Goal: Transaction & Acquisition: Purchase product/service

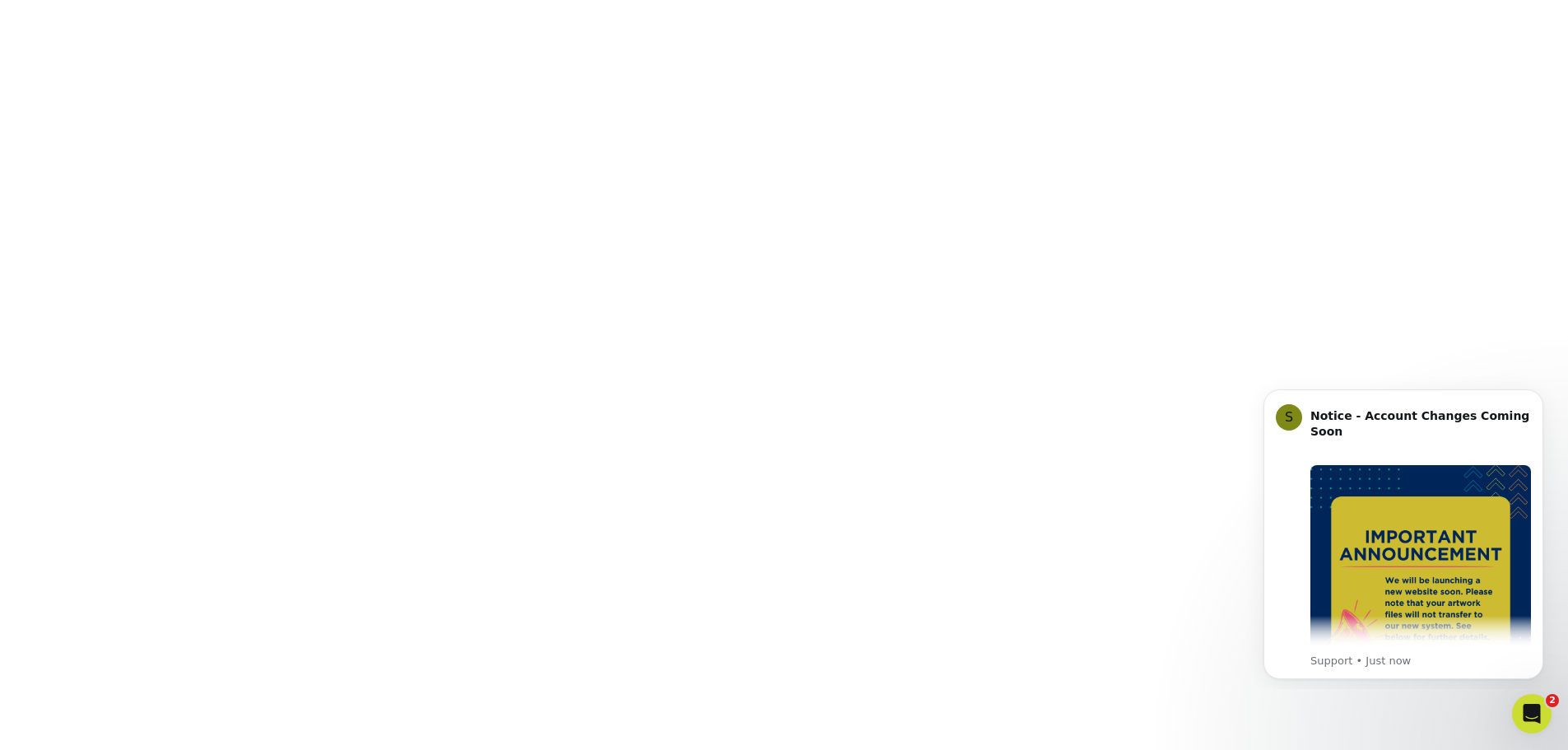
scroll to position [576, 0]
click at [1538, 395] on icon "Dismiss notification" at bounding box center [1539, 394] width 9 height 9
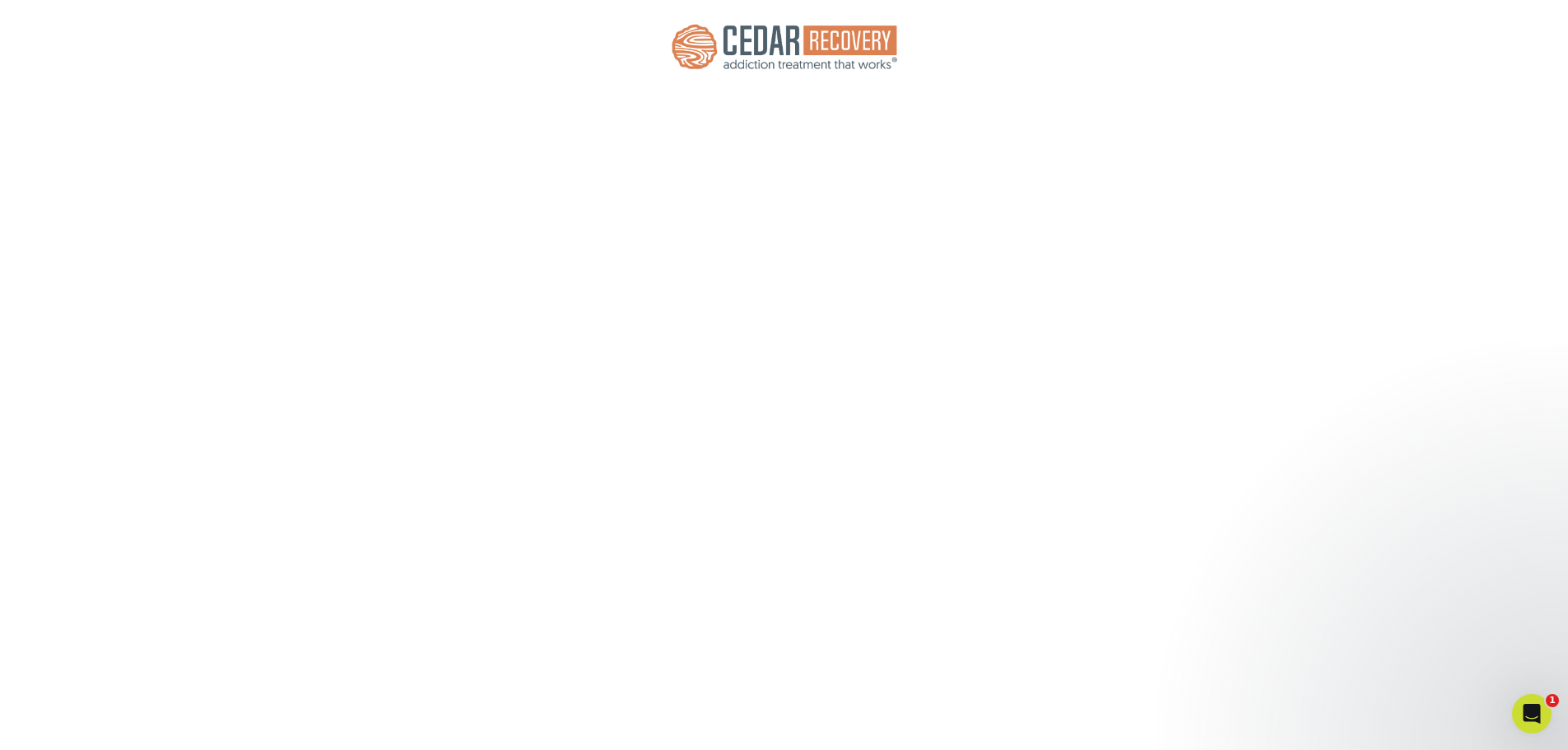
scroll to position [164, 0]
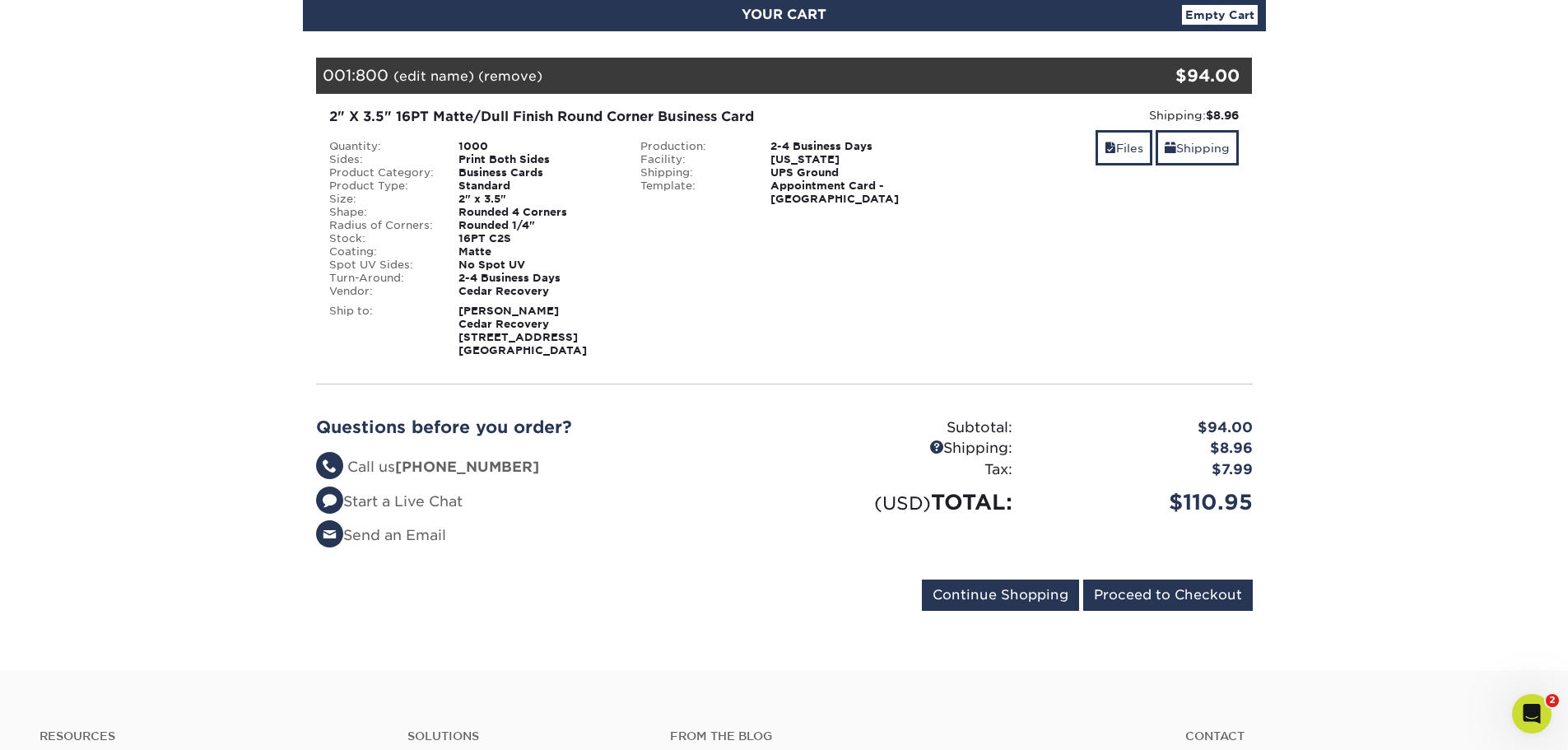
scroll to position [164, 0]
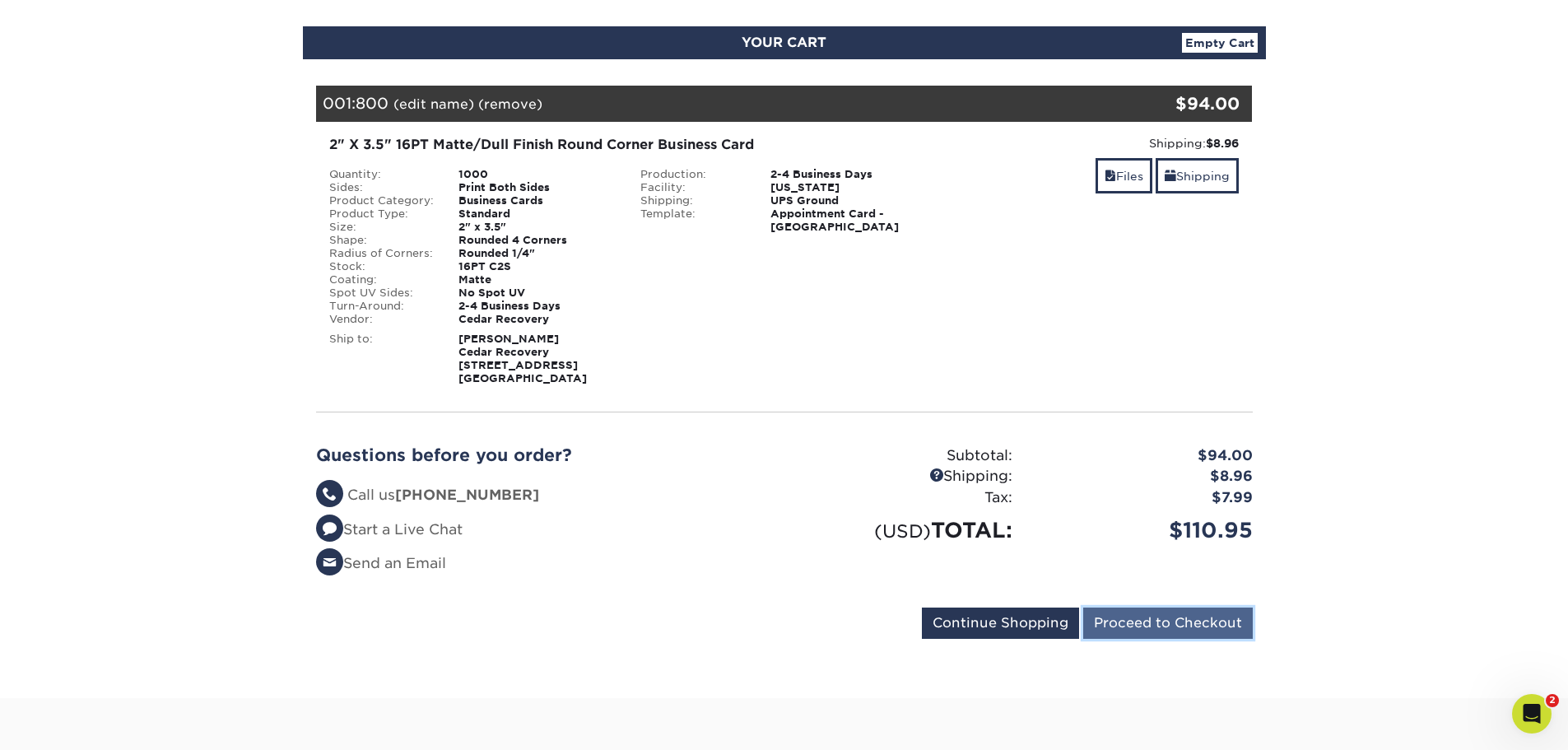
click at [1124, 627] on input "Proceed to Checkout" at bounding box center [1168, 623] width 169 height 32
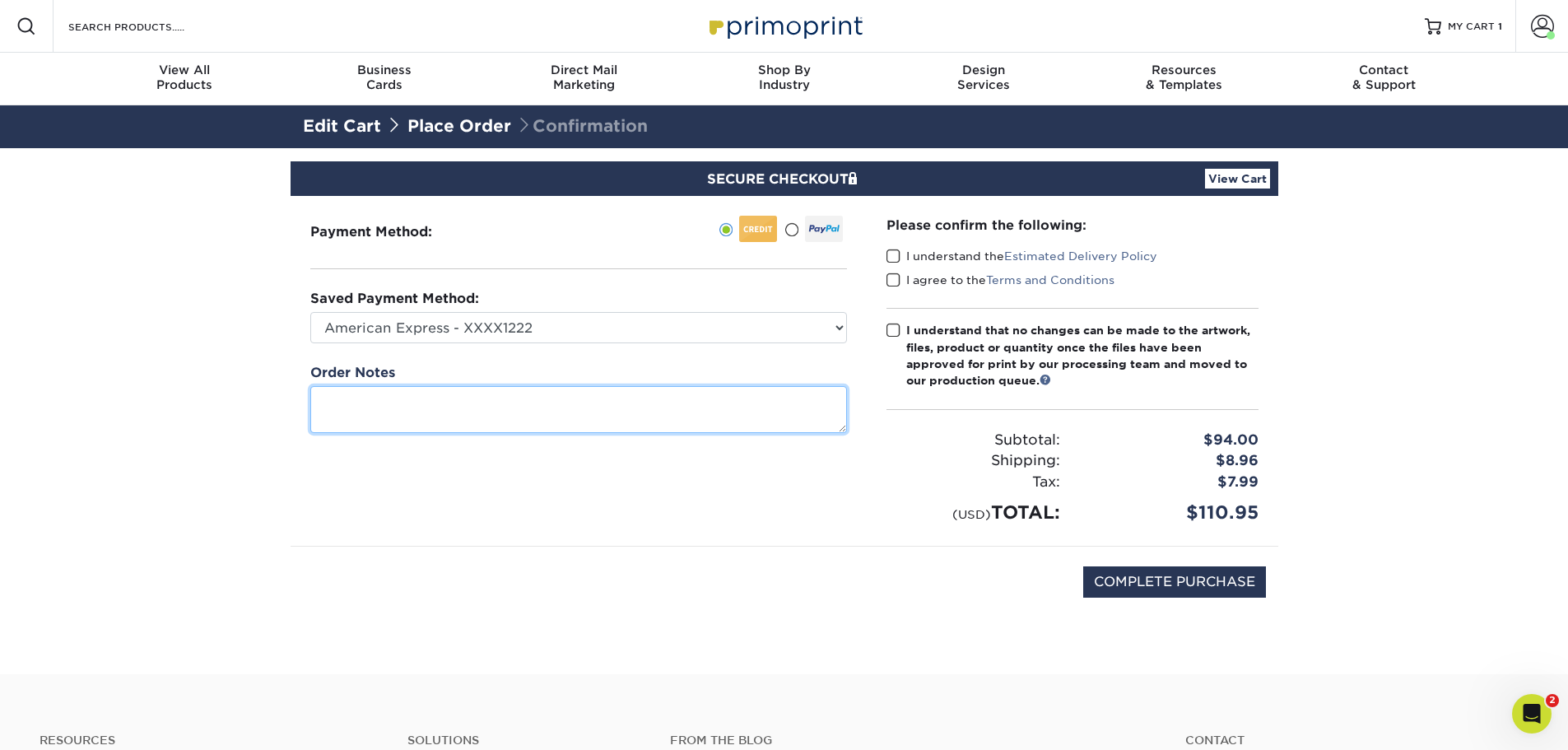
click at [423, 410] on textarea at bounding box center [578, 410] width 536 height 47
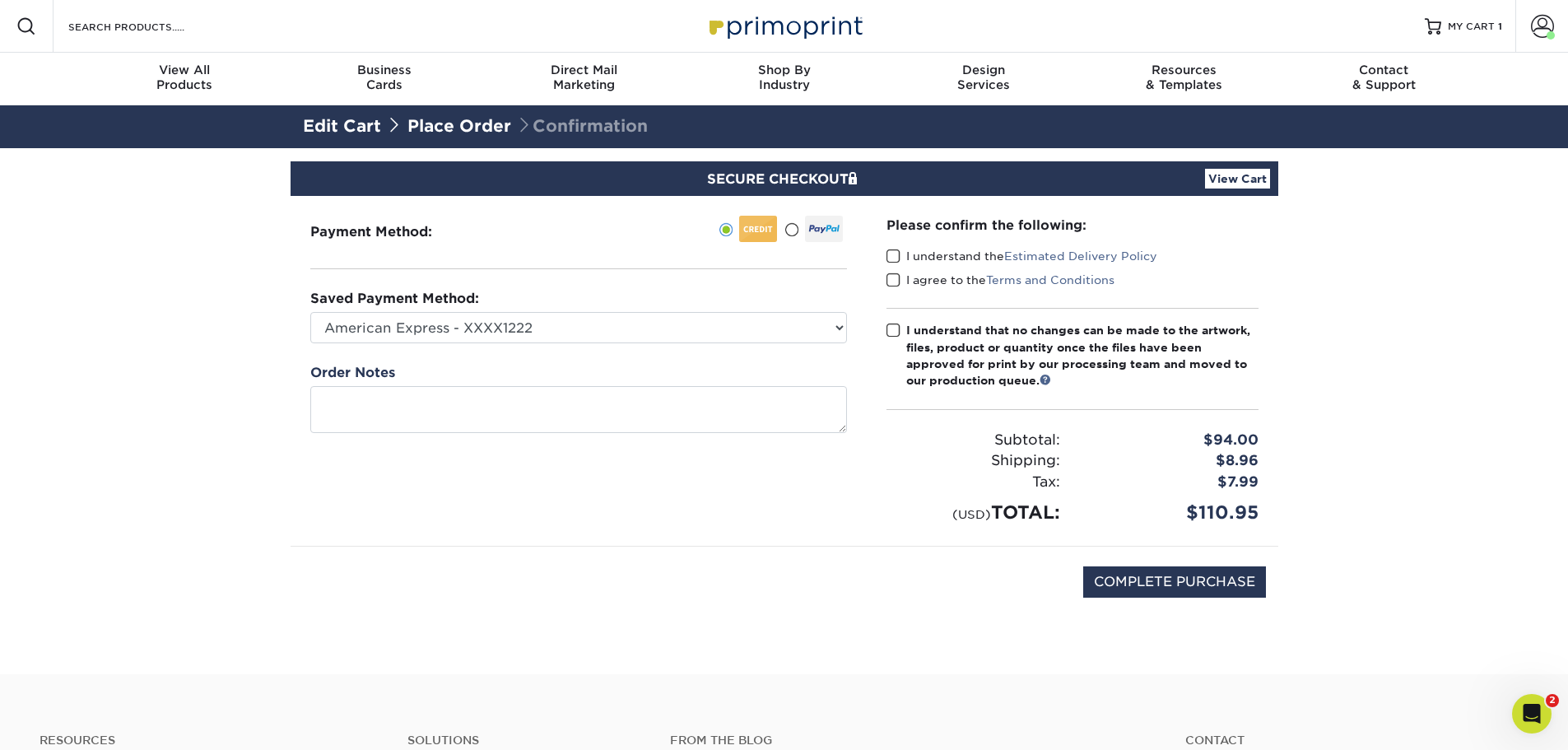
click at [807, 580] on div "COMPLETE PURCHASE" at bounding box center [784, 591] width 963 height 88
click at [1172, 591] on input "COMPLETE PURCHASE" at bounding box center [1174, 582] width 183 height 32
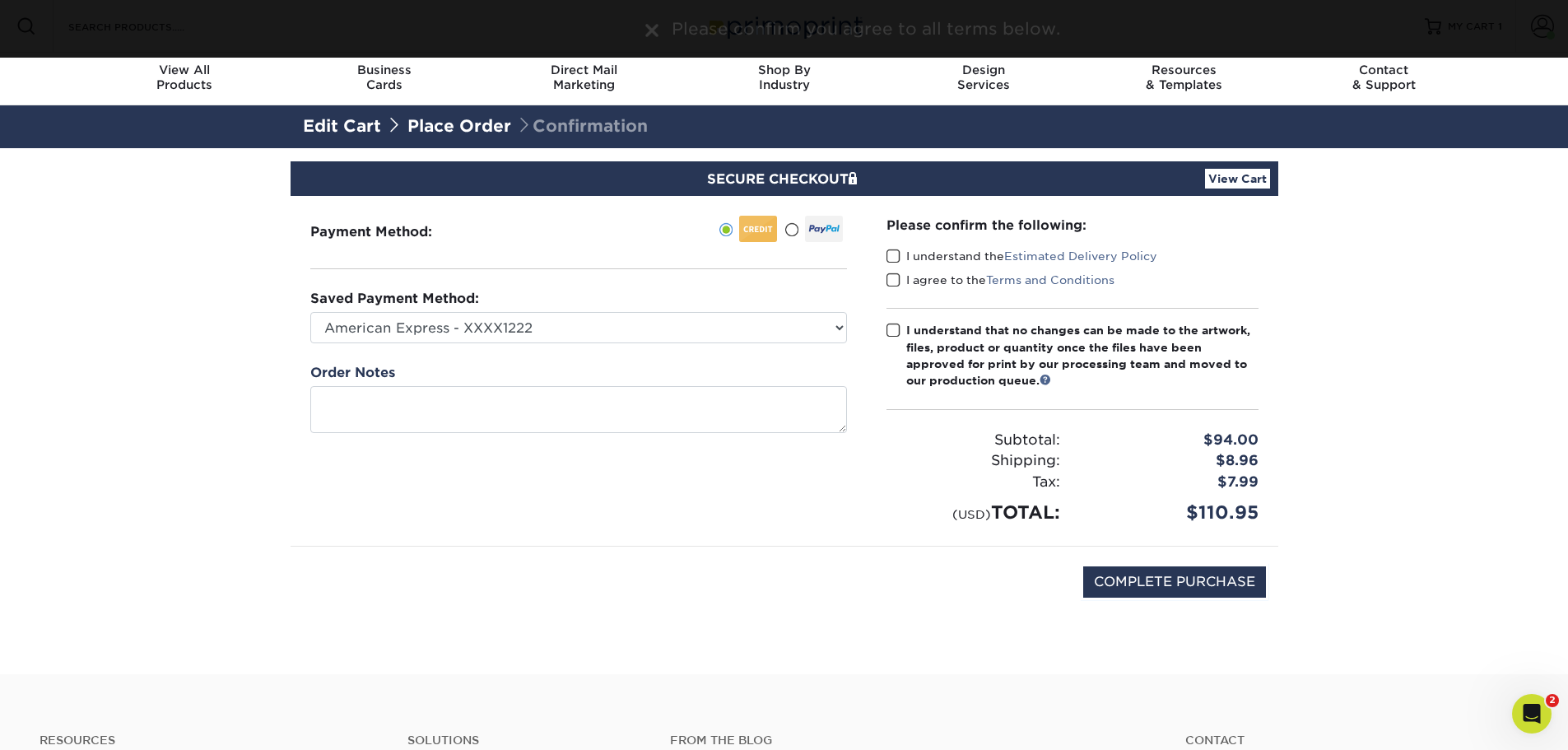
click at [888, 257] on span at bounding box center [893, 256] width 14 height 16
click at [0, 0] on input "I understand the Estimated Delivery Policy" at bounding box center [0, 0] width 0 height 0
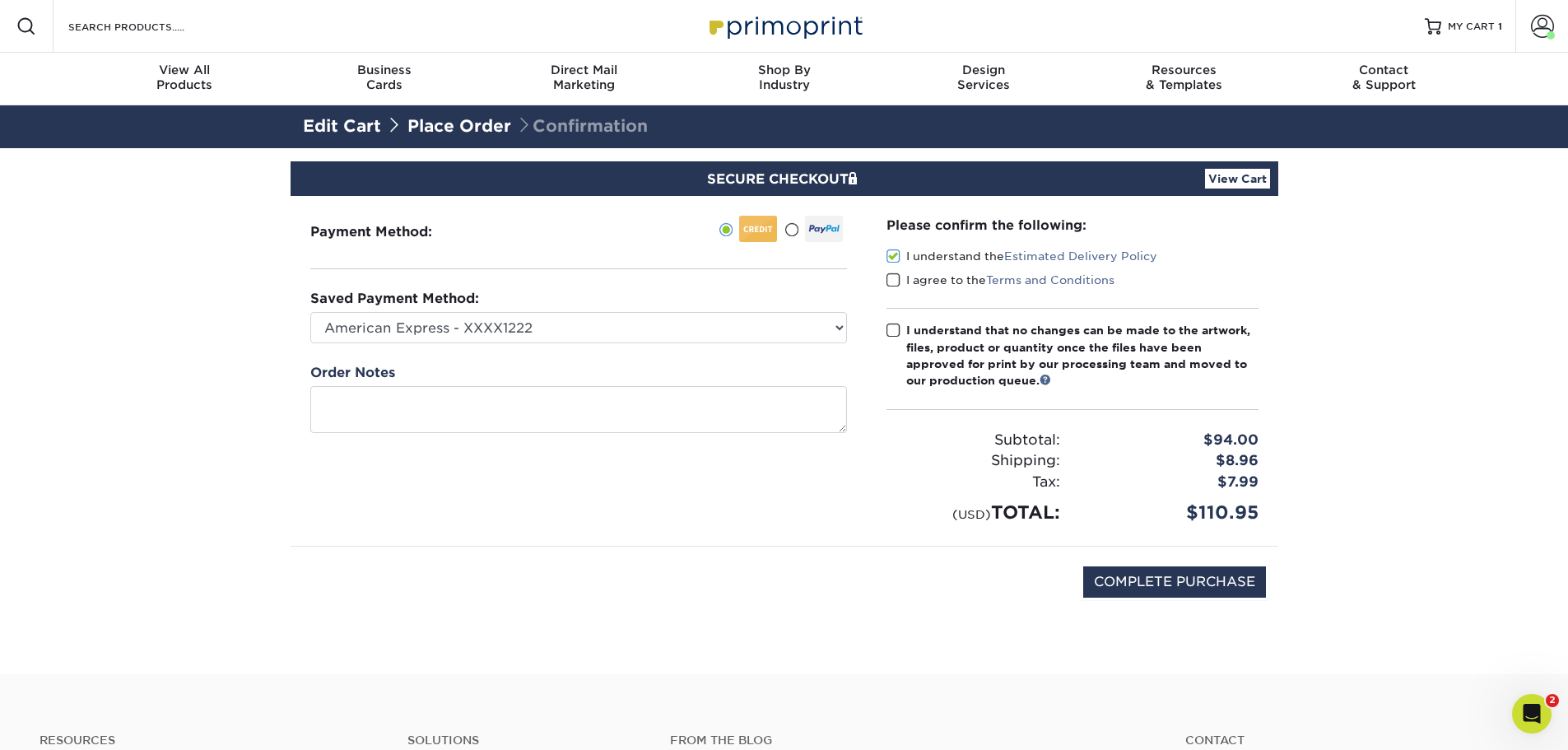
click at [901, 278] on label "I agree to the Terms and Conditions" at bounding box center [1000, 280] width 228 height 17
click at [0, 0] on input "I agree to the Terms and Conditions" at bounding box center [0, 0] width 0 height 0
click at [897, 279] on span at bounding box center [893, 280] width 14 height 16
click at [0, 0] on input "I agree to the Terms and Conditions" at bounding box center [0, 0] width 0 height 0
click at [897, 333] on span at bounding box center [893, 330] width 14 height 16
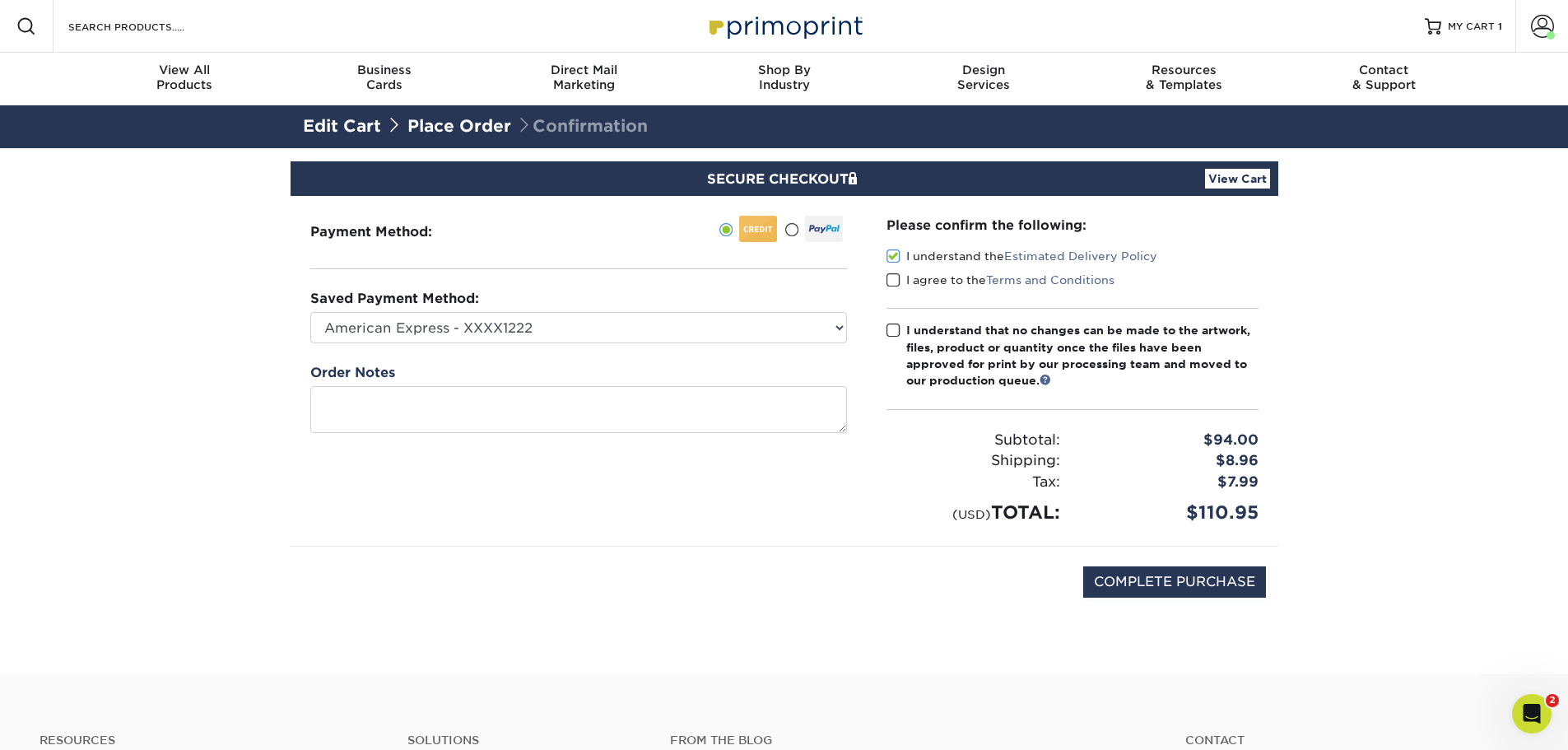
click at [0, 0] on input "I understand that no changes can be made to the artwork, files, product or quan…" at bounding box center [0, 0] width 0 height 0
click at [892, 280] on span at bounding box center [893, 280] width 14 height 16
click at [0, 0] on input "I agree to the Terms and Conditions" at bounding box center [0, 0] width 0 height 0
click at [1154, 590] on input "COMPLETE PURCHASE" at bounding box center [1174, 582] width 183 height 32
type input "PROCESSING, PLEASE WAIT..."
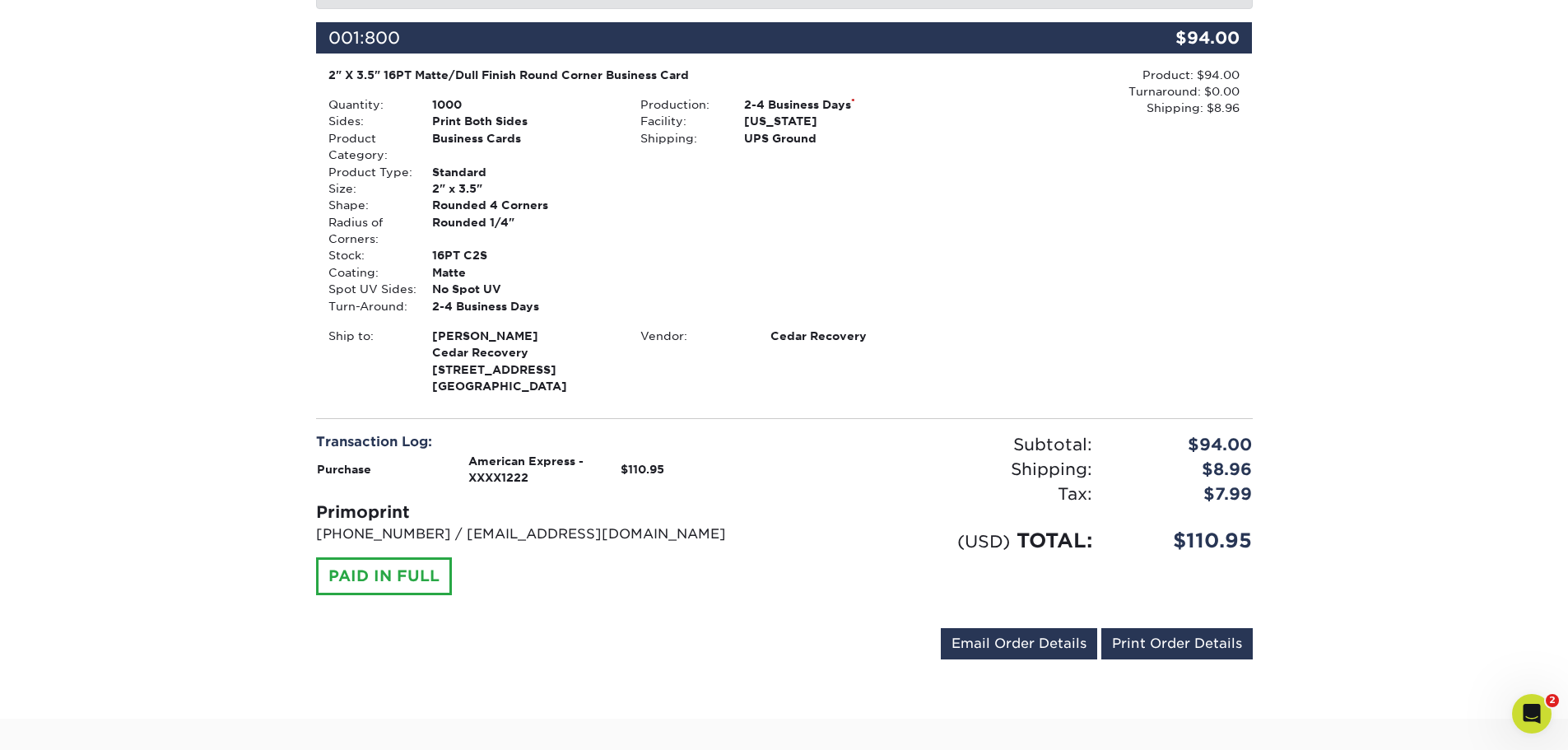
scroll to position [330, 0]
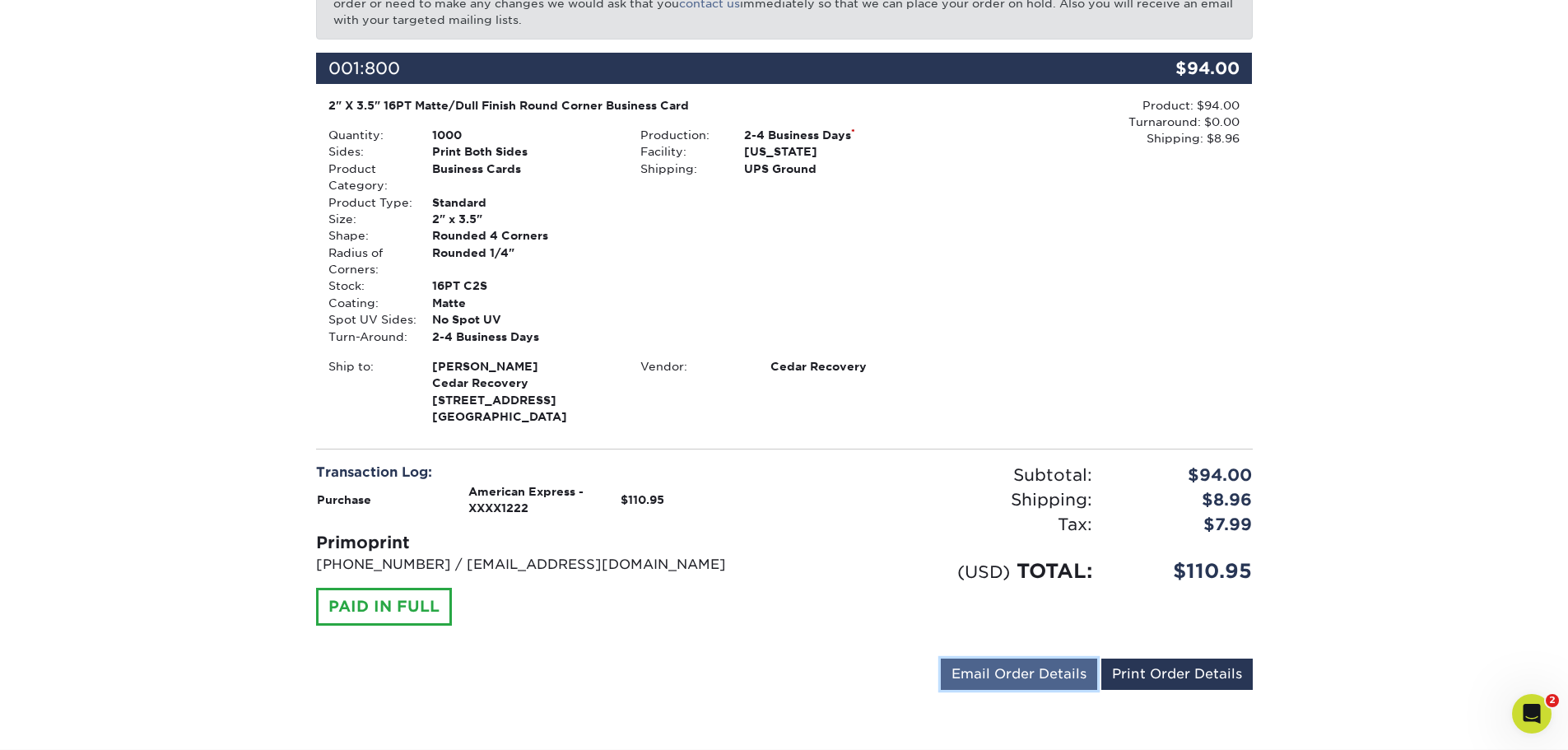
click at [981, 676] on link "Email Order Details" at bounding box center [1019, 675] width 157 height 32
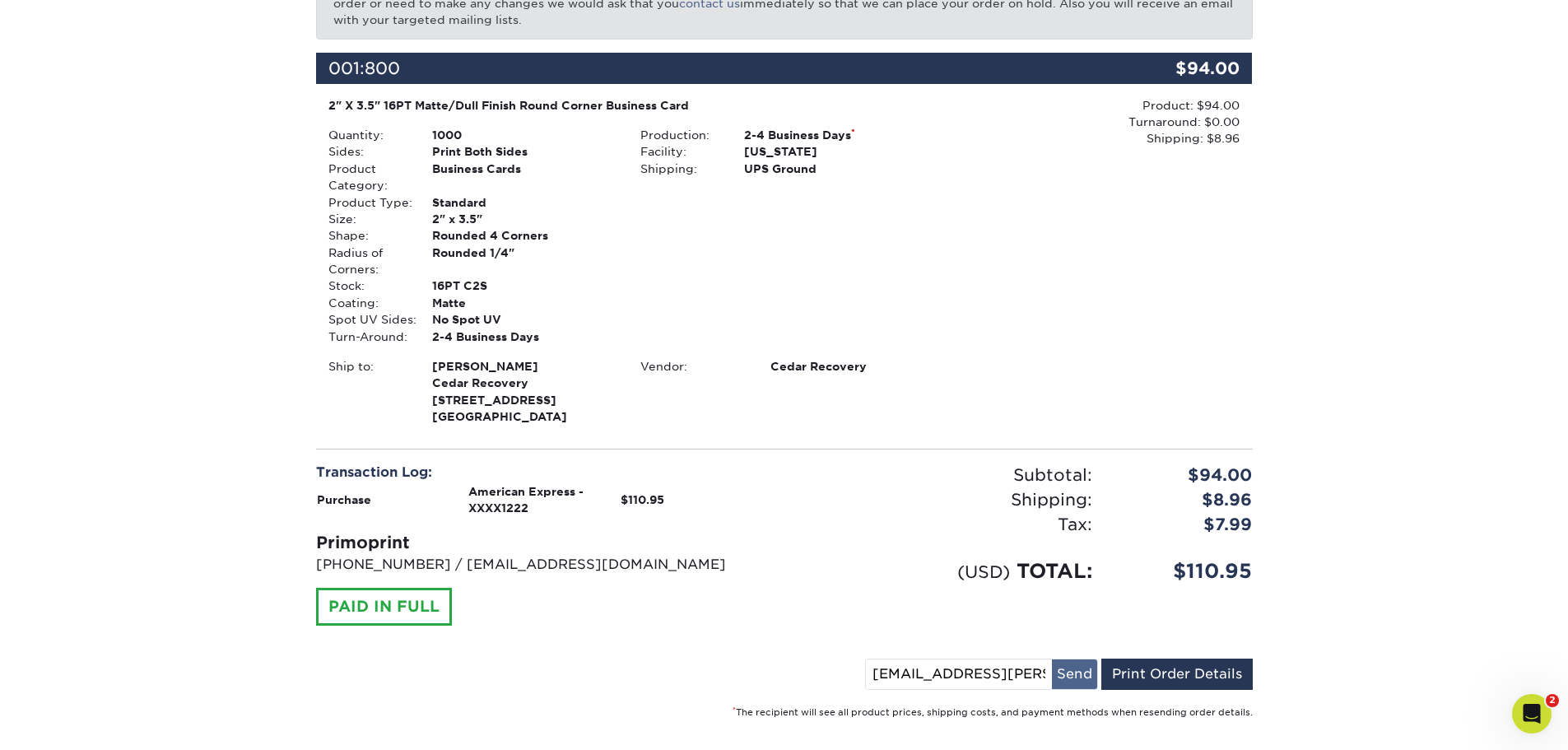
click at [1069, 672] on button "Send" at bounding box center [1074, 674] width 45 height 30
